Goal: Information Seeking & Learning: Learn about a topic

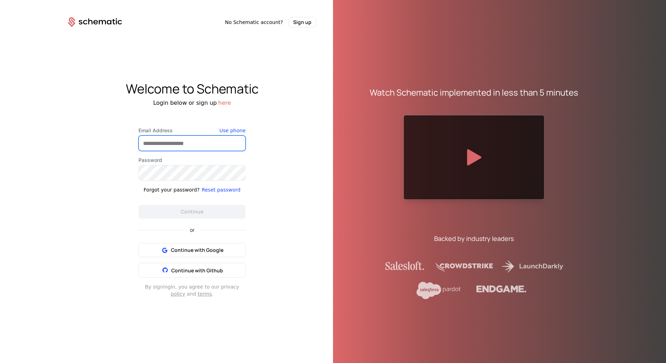
click at [194, 147] on input "Email Address" at bounding box center [192, 143] width 106 height 15
type input "**********"
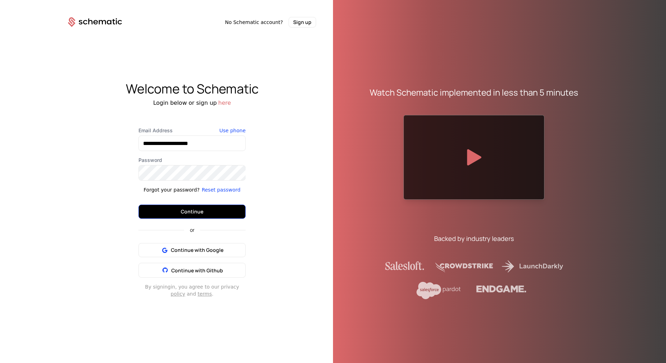
click at [199, 218] on button "Continue" at bounding box center [191, 211] width 107 height 14
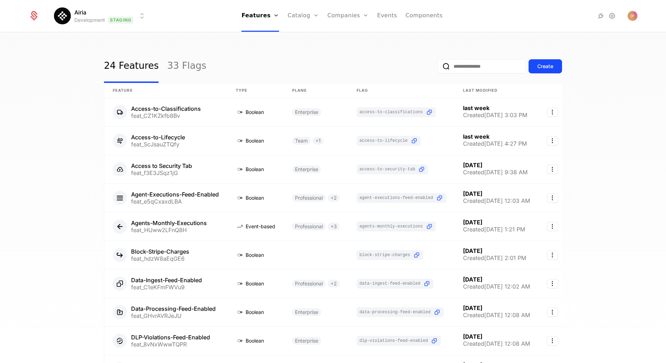
click at [462, 66] on input "email" at bounding box center [482, 66] width 88 height 14
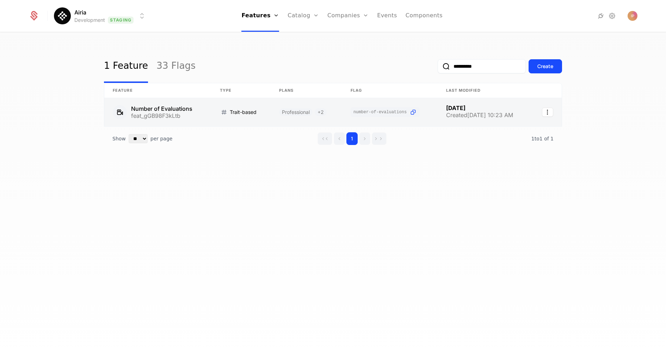
type input "**********"
click at [181, 114] on link at bounding box center [157, 112] width 107 height 28
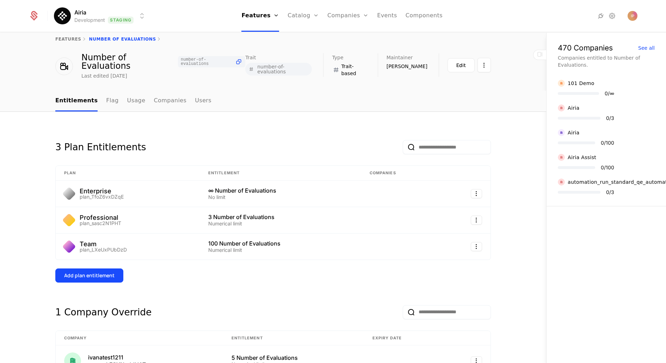
scroll to position [5, 0]
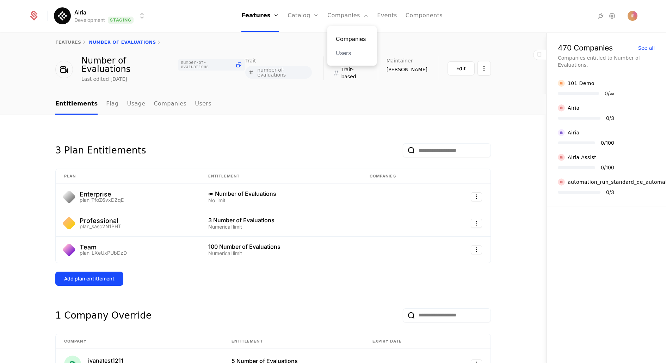
click at [359, 39] on link "Companies" at bounding box center [352, 39] width 32 height 8
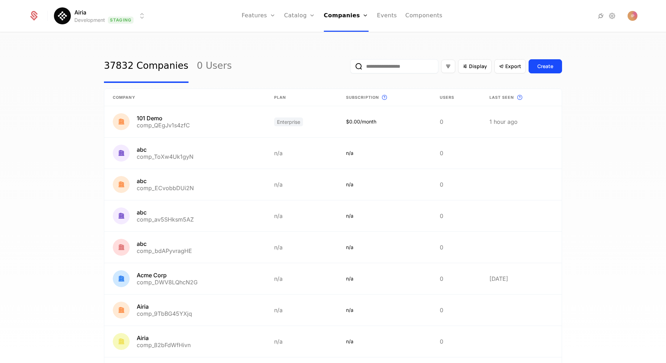
click at [406, 63] on input "email" at bounding box center [394, 66] width 88 height 14
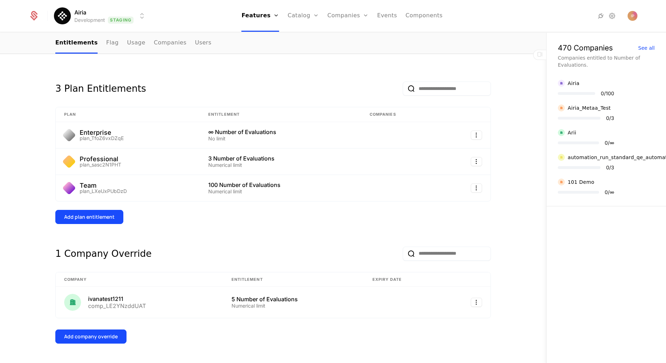
scroll to position [78, 0]
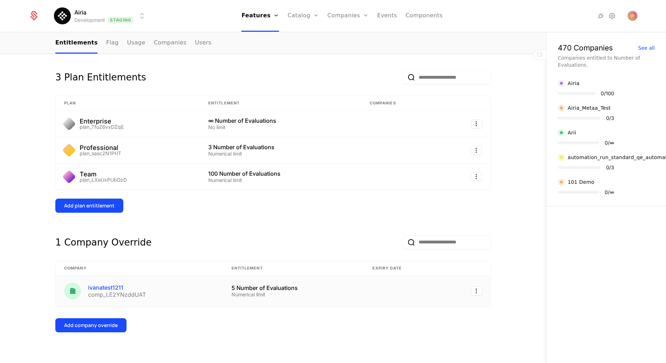
click at [91, 284] on div "ivanatest1211" at bounding box center [117, 287] width 58 height 6
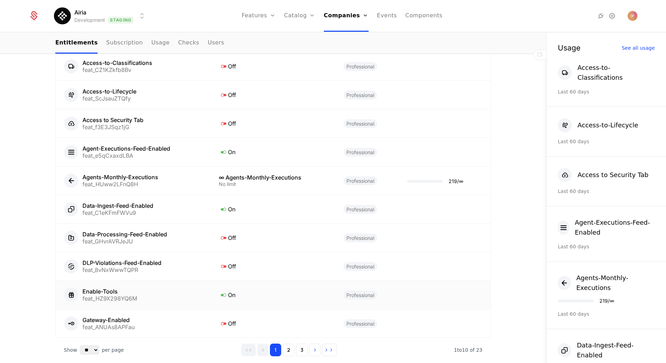
scroll to position [455, 0]
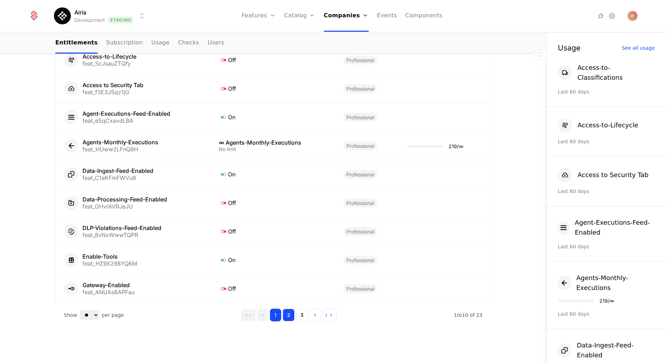
click at [288, 313] on button "2" at bounding box center [289, 314] width 12 height 13
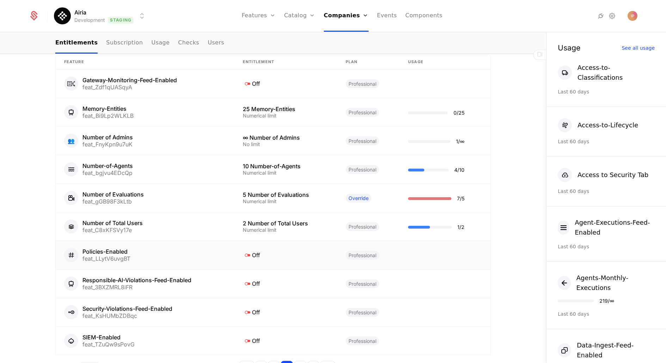
scroll to position [432, 0]
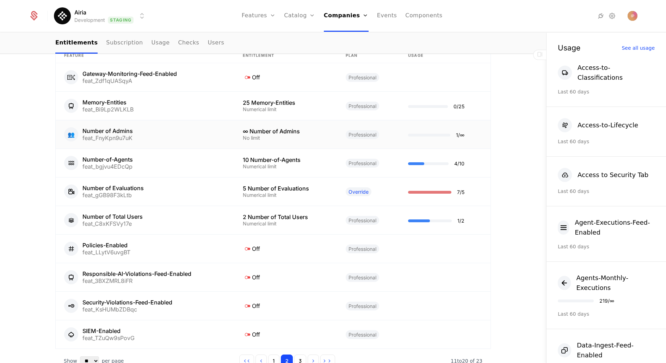
scroll to position [412, 0]
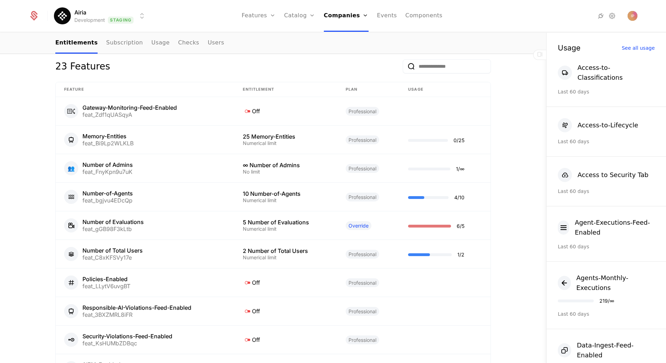
scroll to position [396, 0]
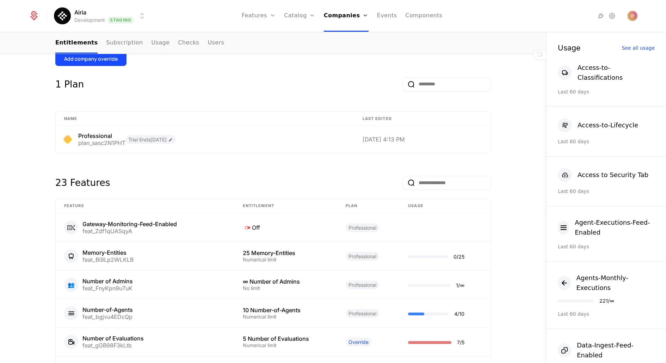
scroll to position [438, 0]
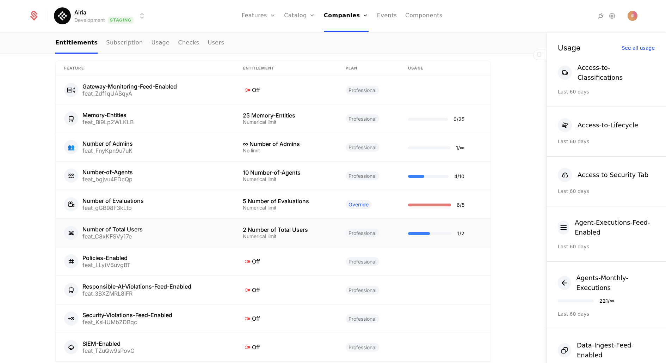
scroll to position [397, 0]
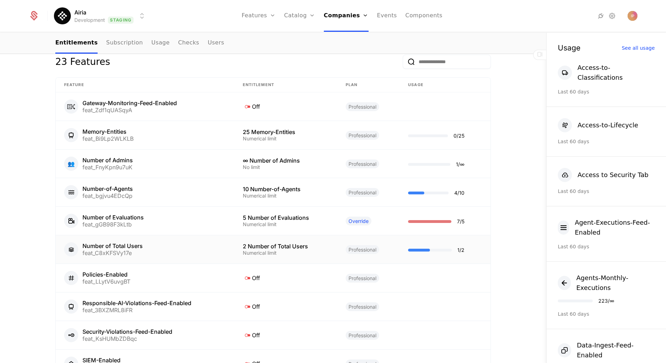
scroll to position [386, 0]
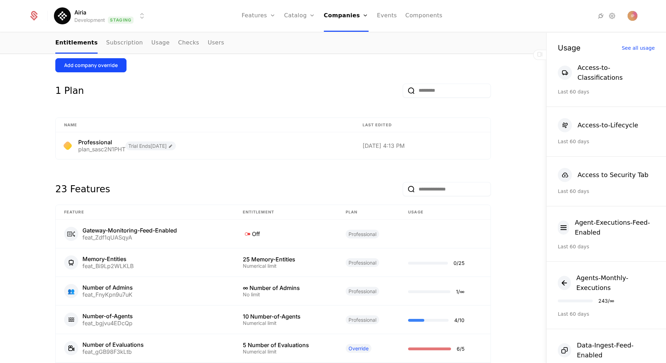
scroll to position [398, 0]
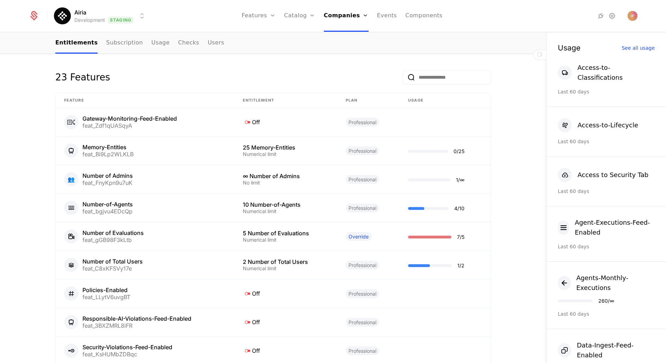
scroll to position [403, 0]
